Goal: Information Seeking & Learning: Learn about a topic

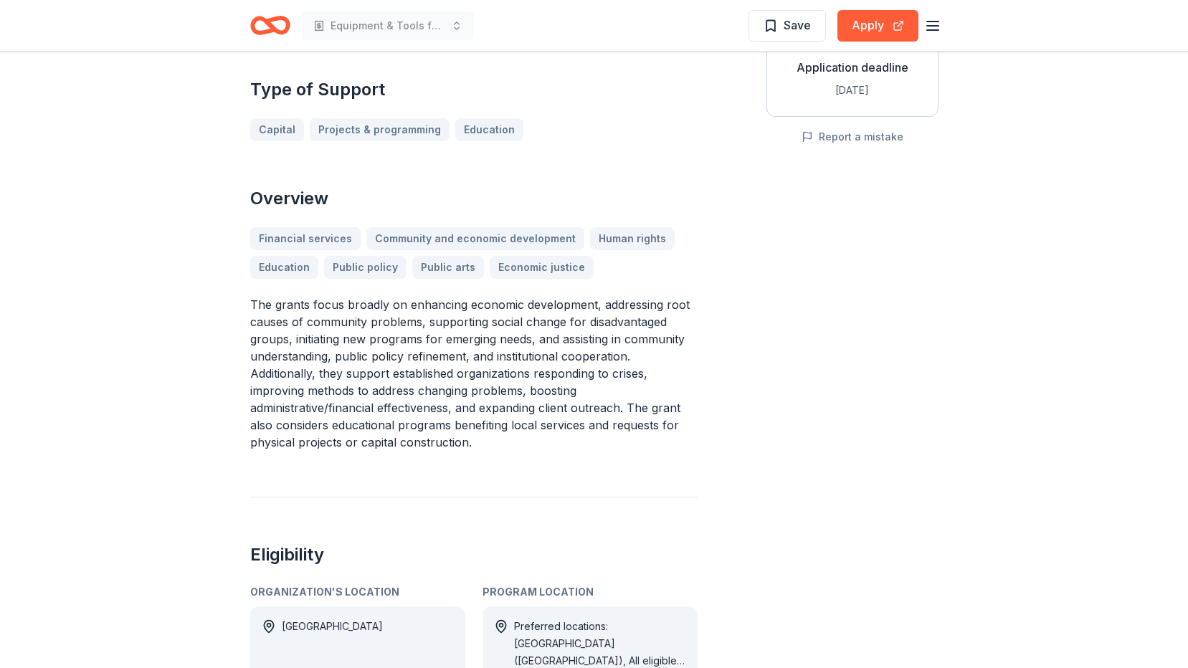
scroll to position [502, 0]
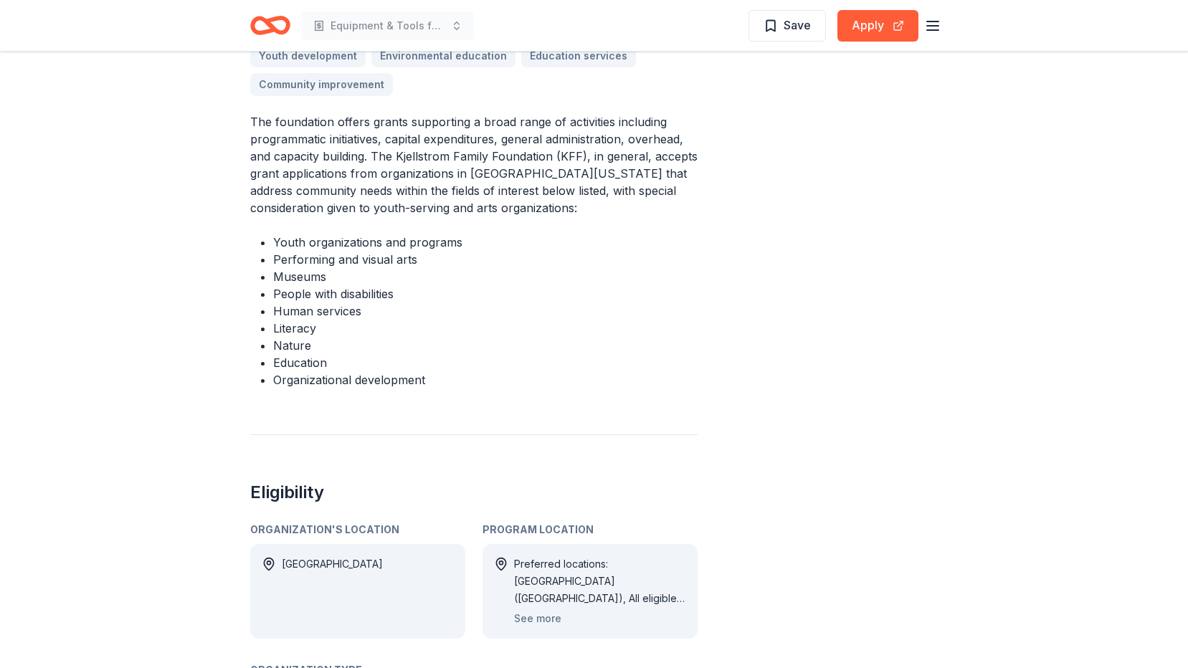
scroll to position [574, 0]
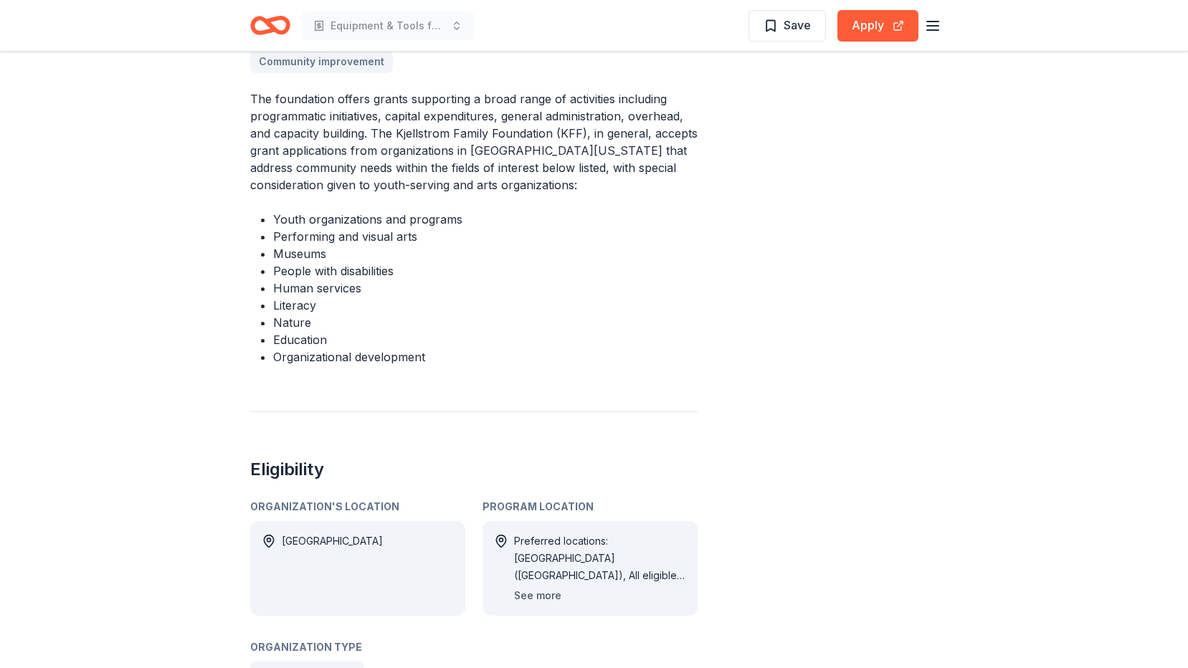
click at [537, 587] on button "See more" at bounding box center [537, 595] width 47 height 17
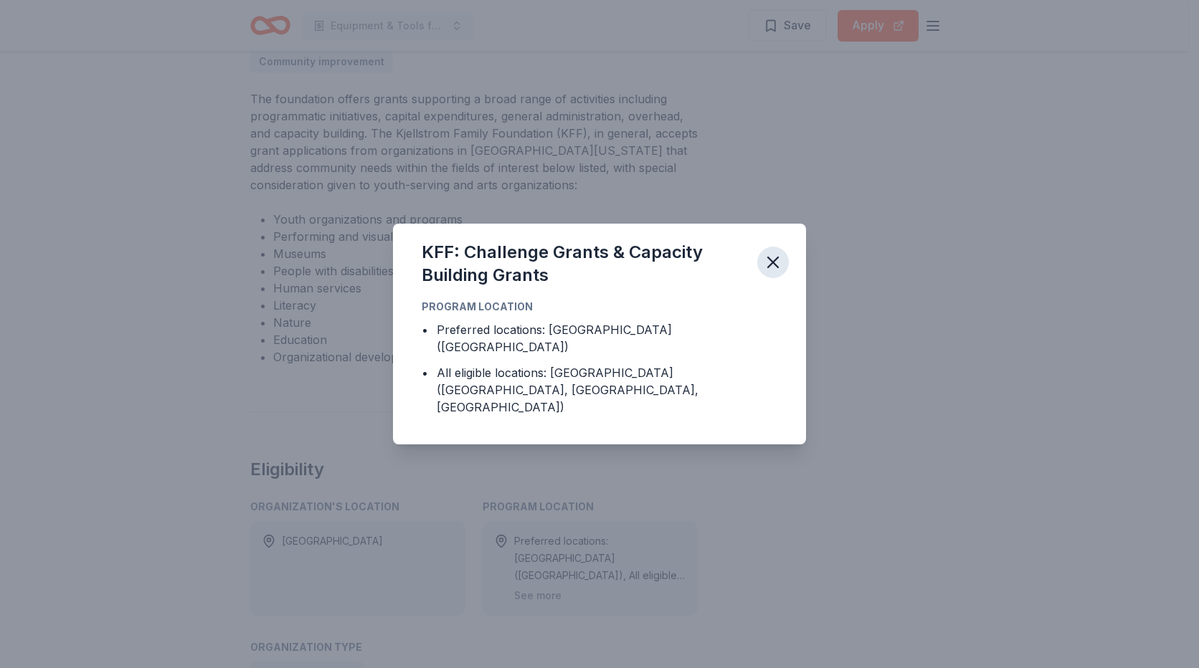
click at [783, 270] on button "button" at bounding box center [773, 263] width 32 height 32
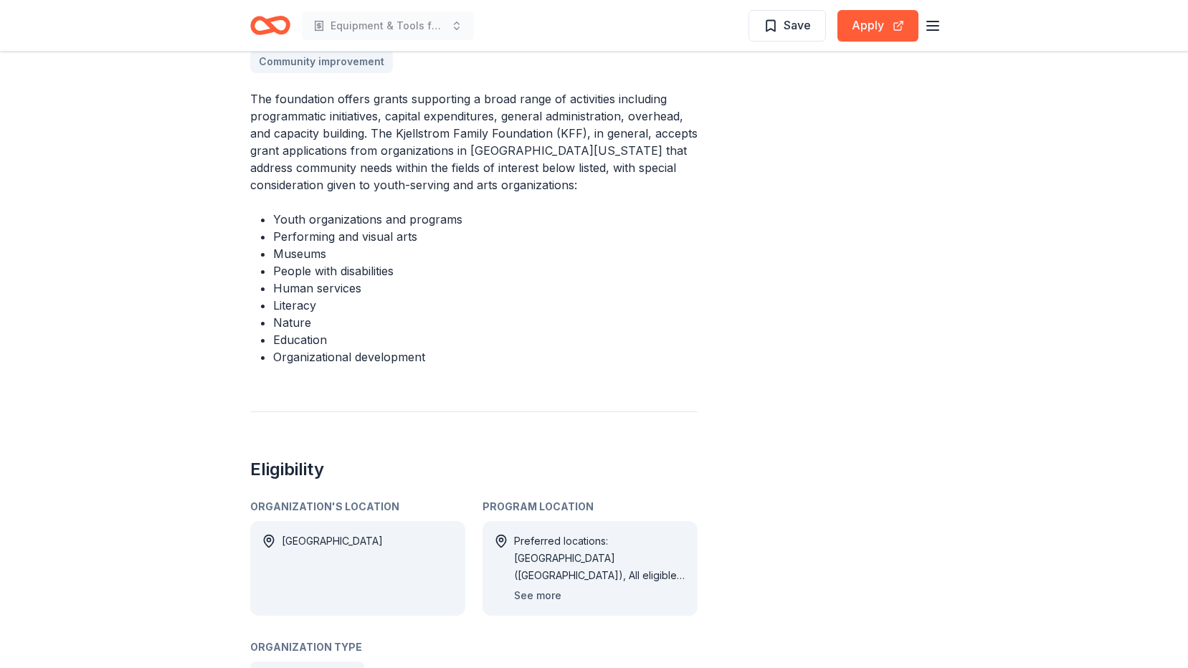
click at [546, 587] on button "See more" at bounding box center [537, 595] width 47 height 17
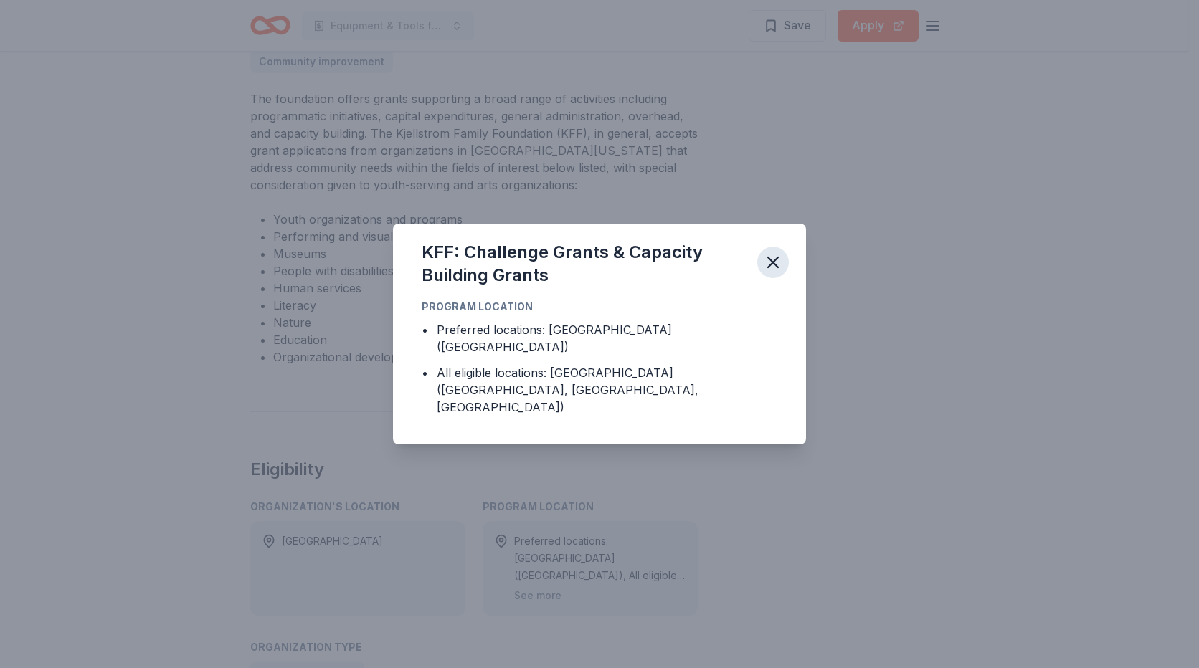
click at [764, 272] on icon "button" at bounding box center [773, 262] width 20 height 20
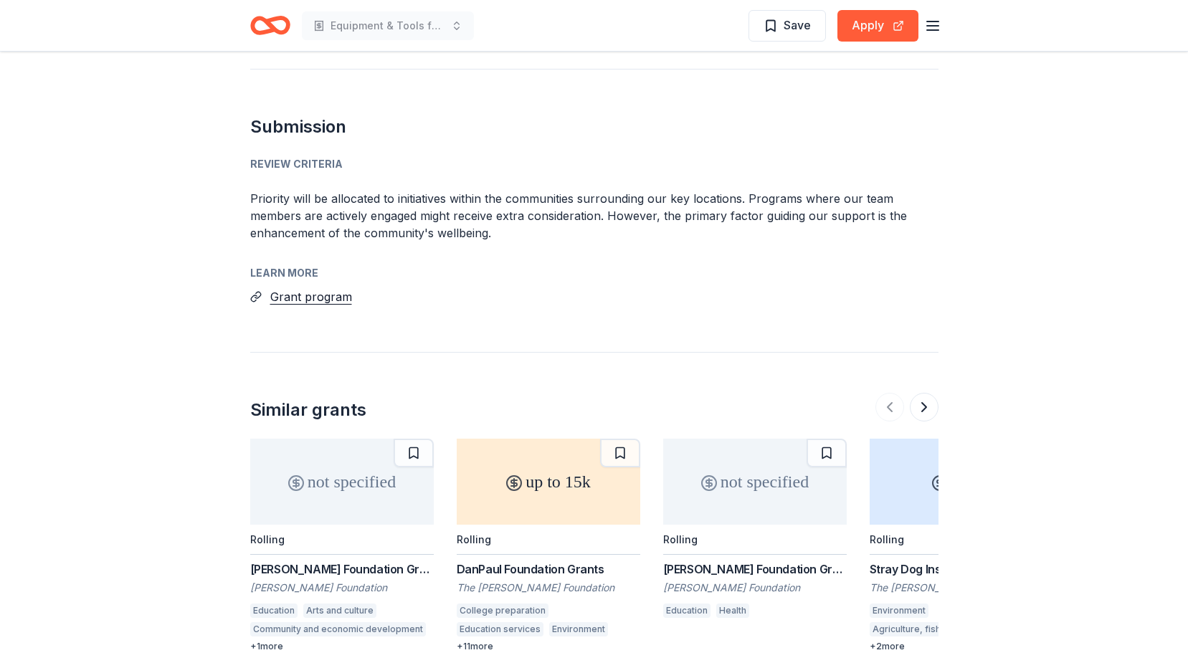
scroll to position [1434, 0]
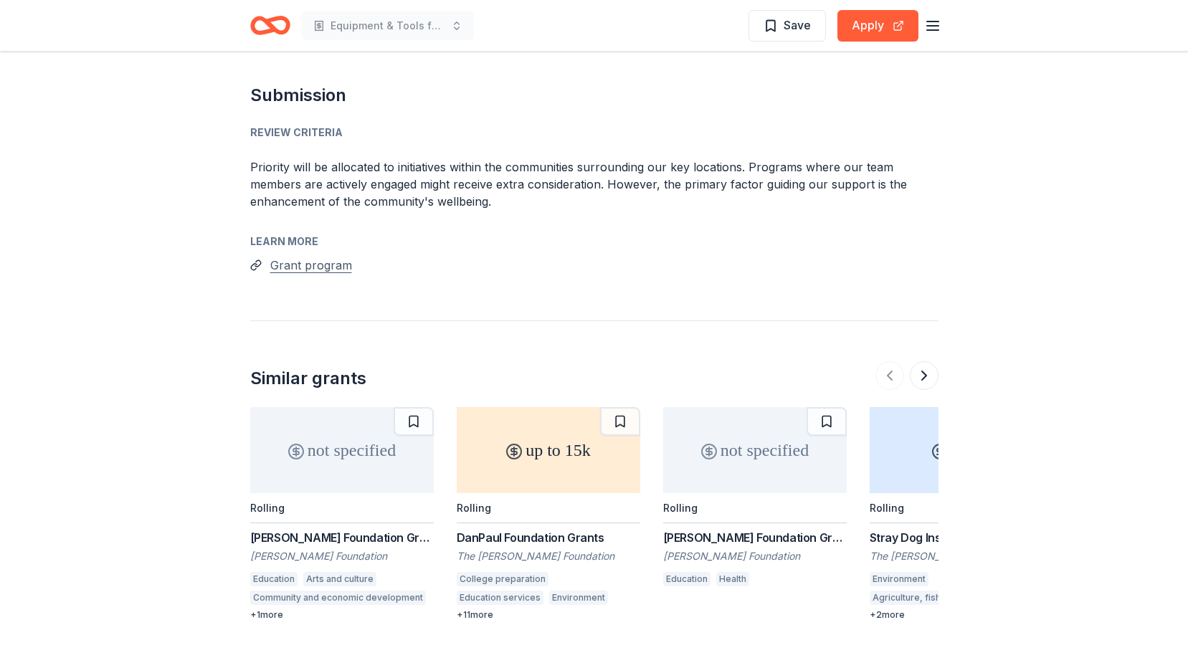
click at [289, 256] on button "Grant program" at bounding box center [311, 265] width 82 height 19
